Goal: Information Seeking & Learning: Learn about a topic

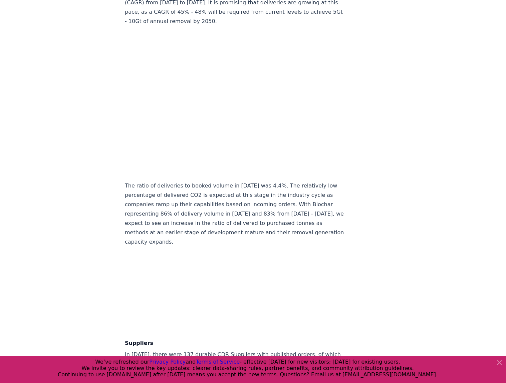
scroll to position [3420, 0]
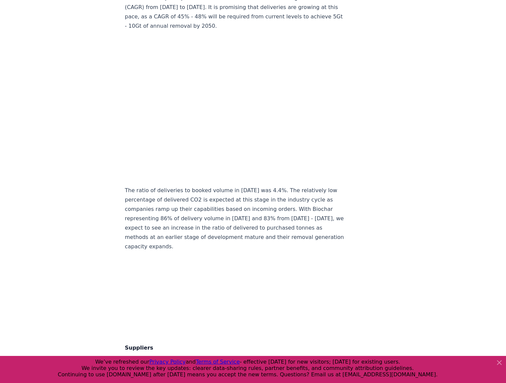
click at [333, 211] on article "[DATE] Keep Calm and Remove On - [DOMAIN_NAME] 2024 Year in Review Highlights D…" at bounding box center [253, 232] width 256 height 7256
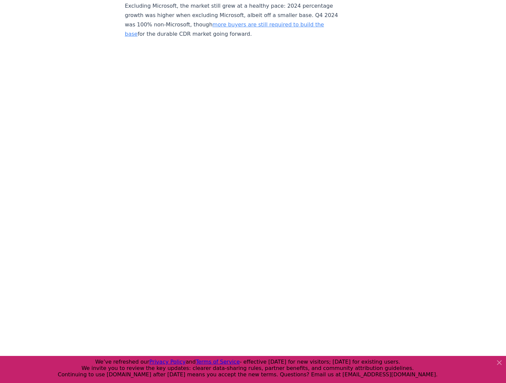
scroll to position [1389, 0]
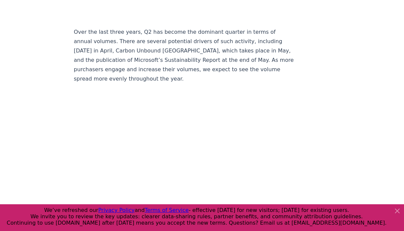
scroll to position [1283, 0]
